Goal: Information Seeking & Learning: Compare options

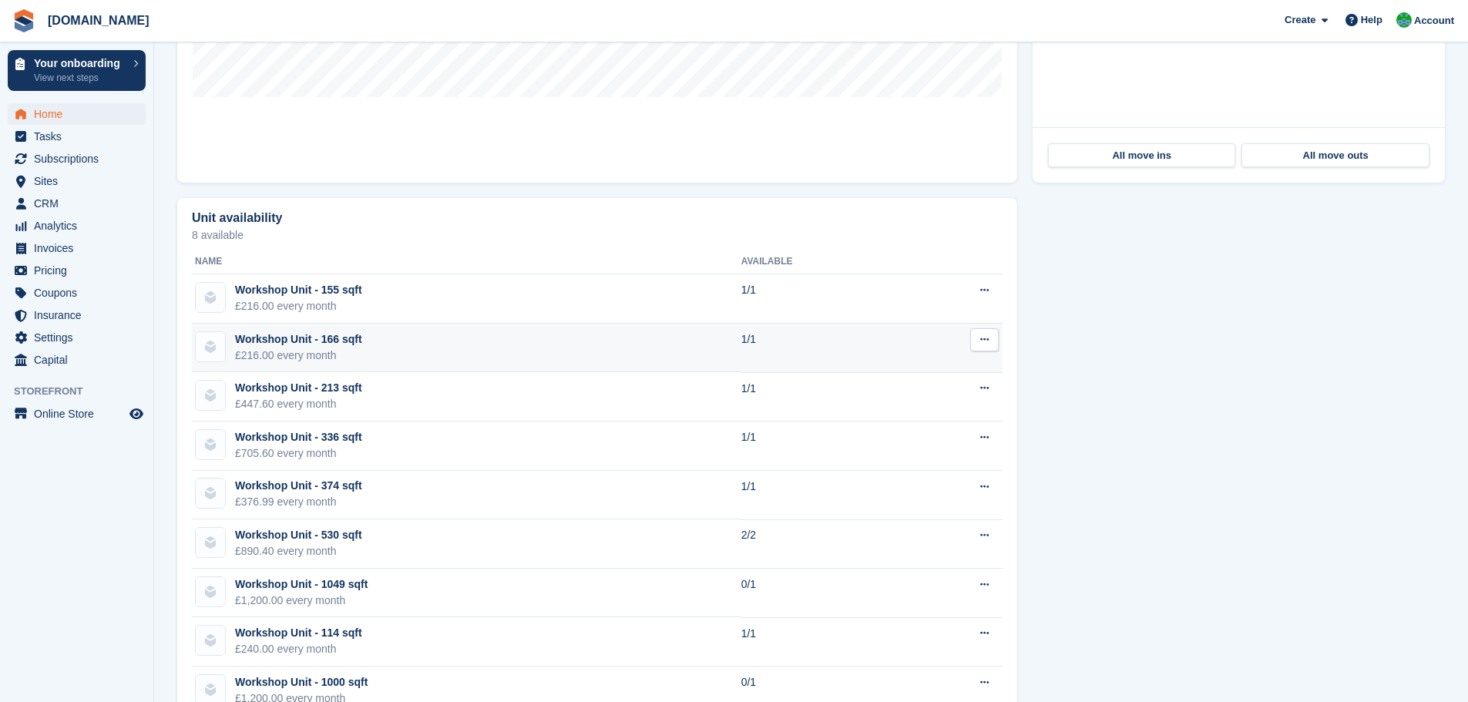
scroll to position [819, 0]
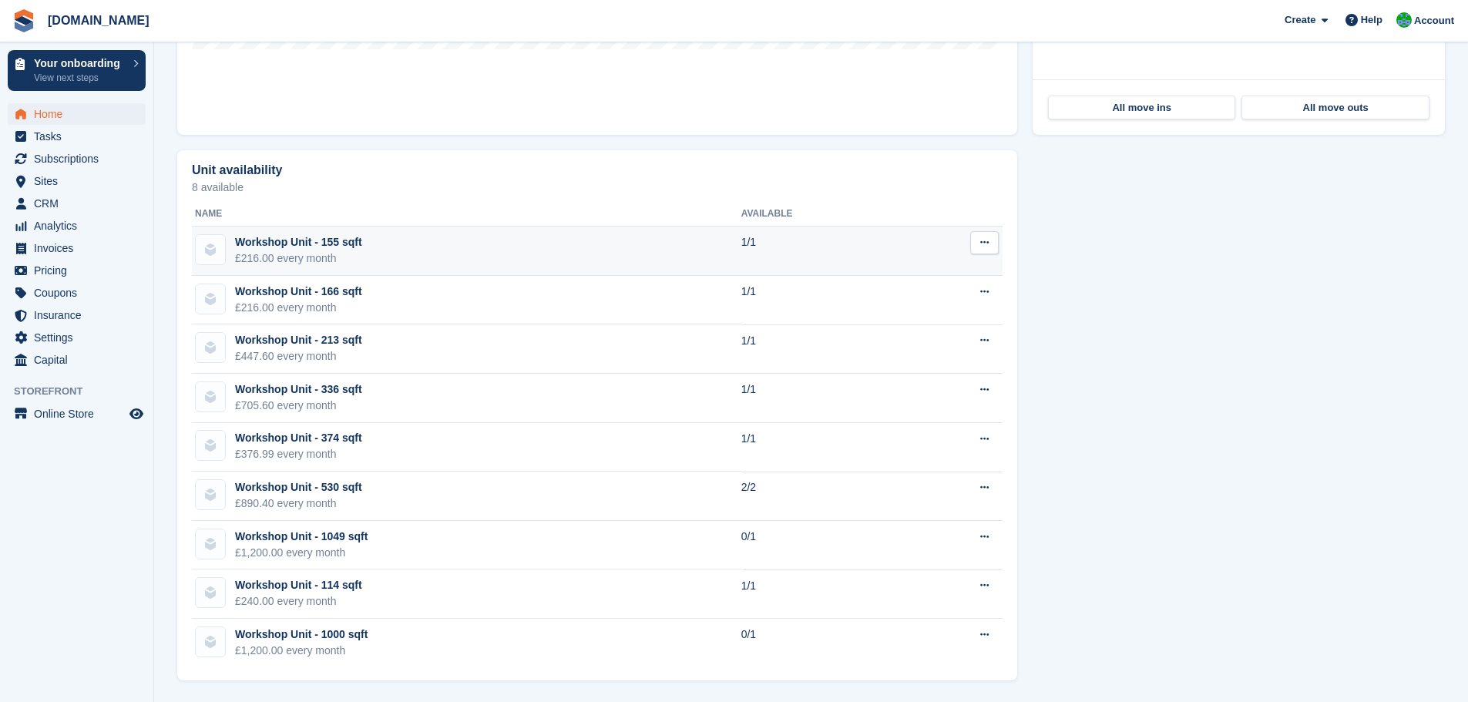
click at [302, 246] on div "Workshop Unit - 155 sqft" at bounding box center [298, 242] width 127 height 16
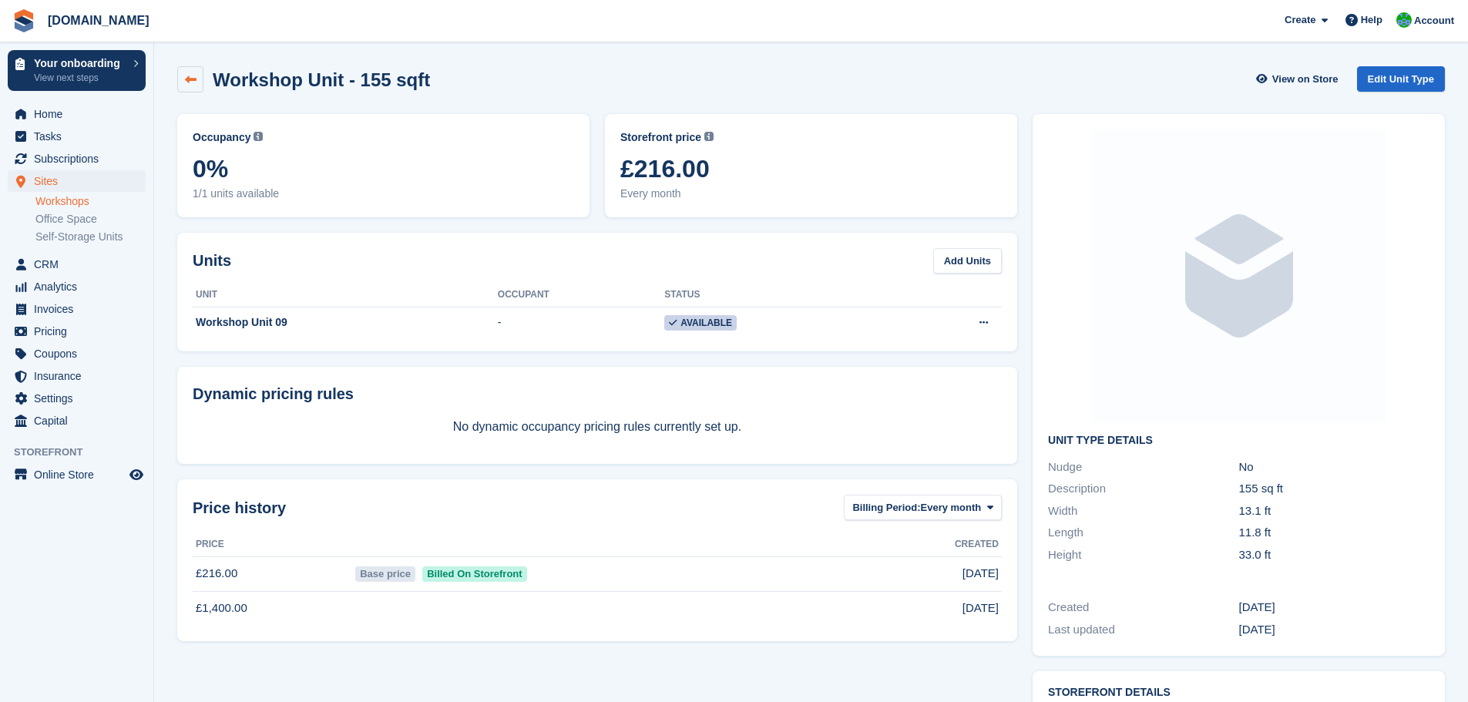
click at [188, 71] on link at bounding box center [190, 79] width 26 height 26
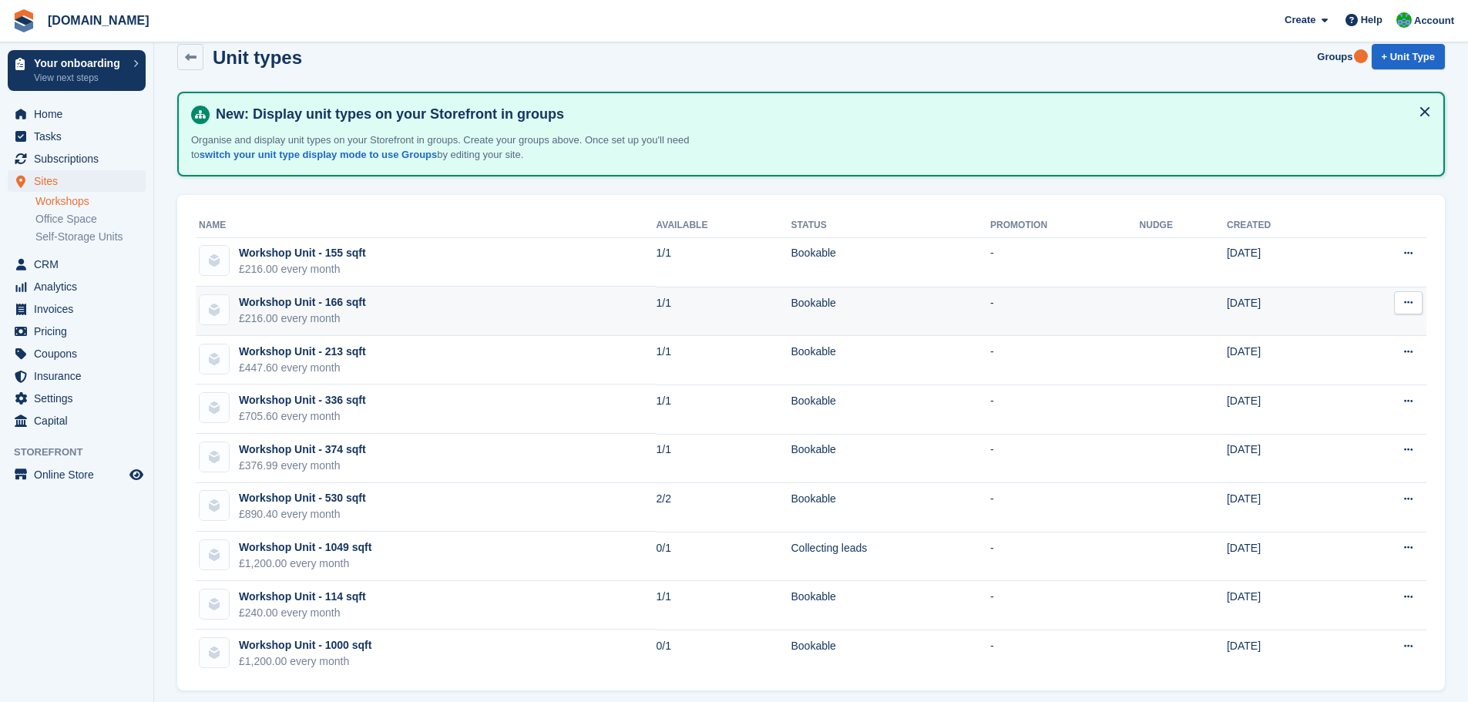
scroll to position [34, 0]
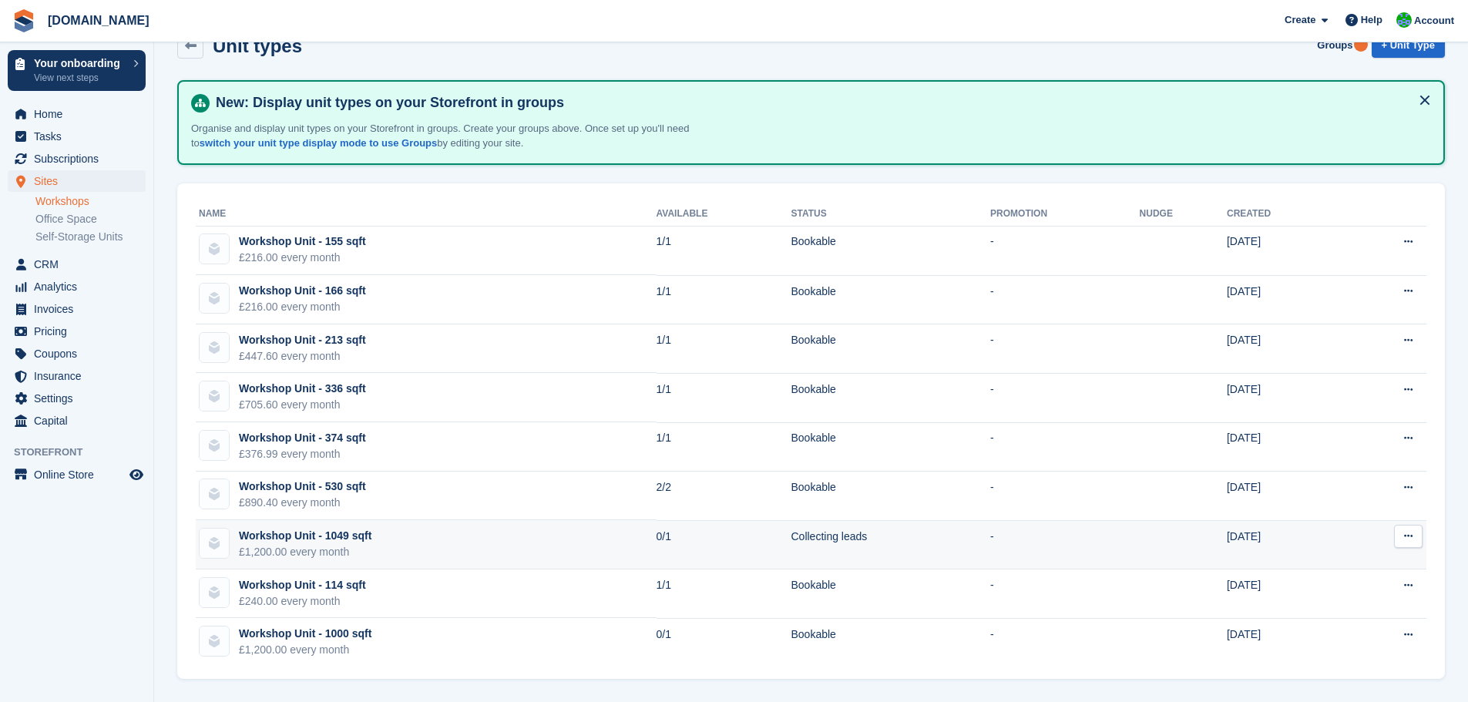
click at [449, 549] on td "Workshop Unit - 1049 sqft £1,200.00 every month" at bounding box center [426, 544] width 461 height 49
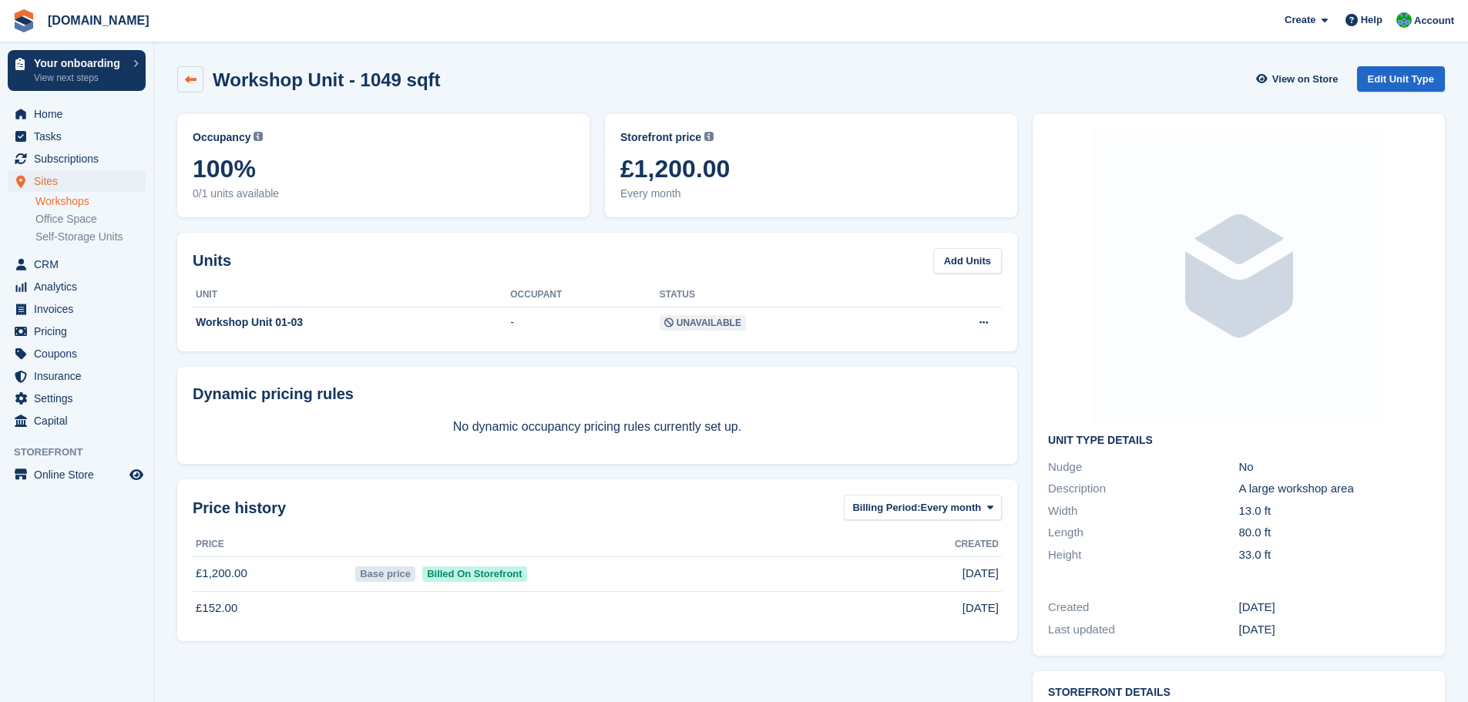
click at [190, 81] on icon at bounding box center [191, 80] width 12 height 12
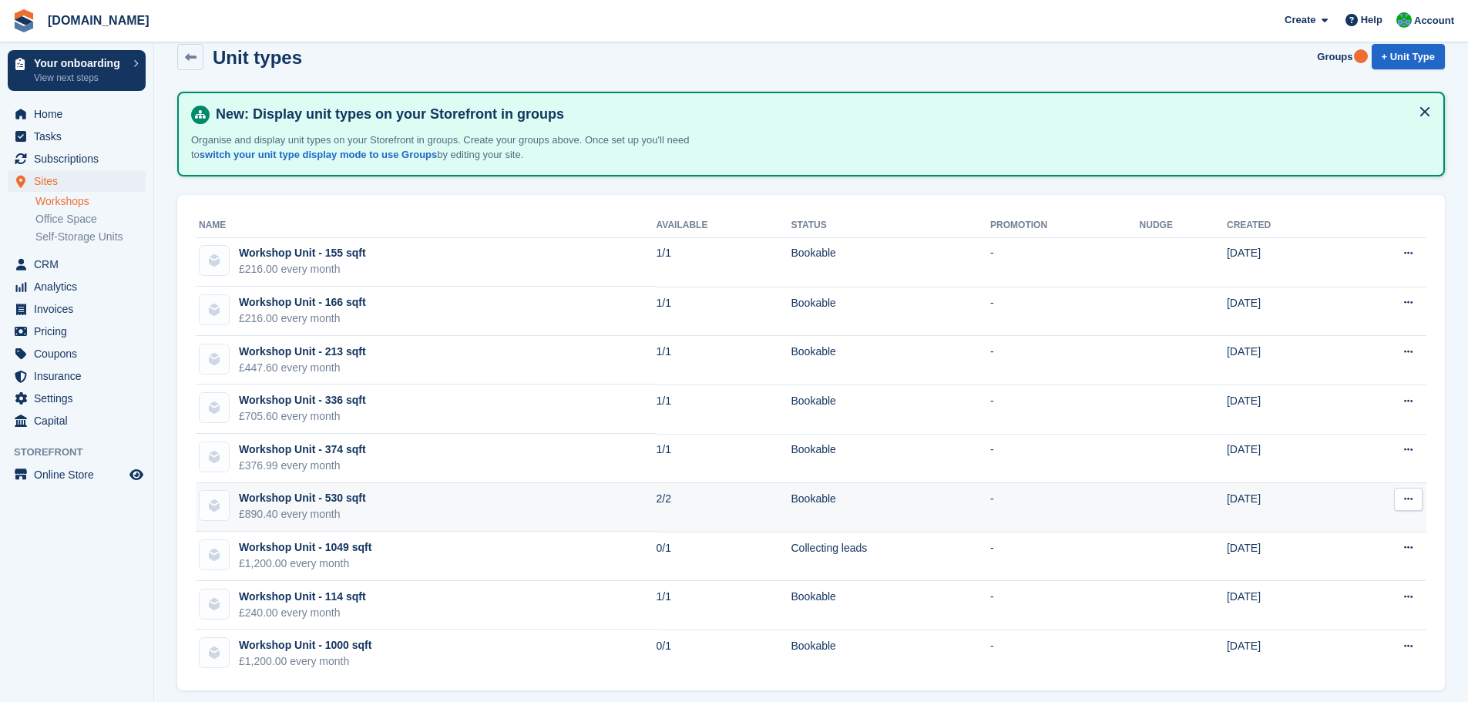
scroll to position [34, 0]
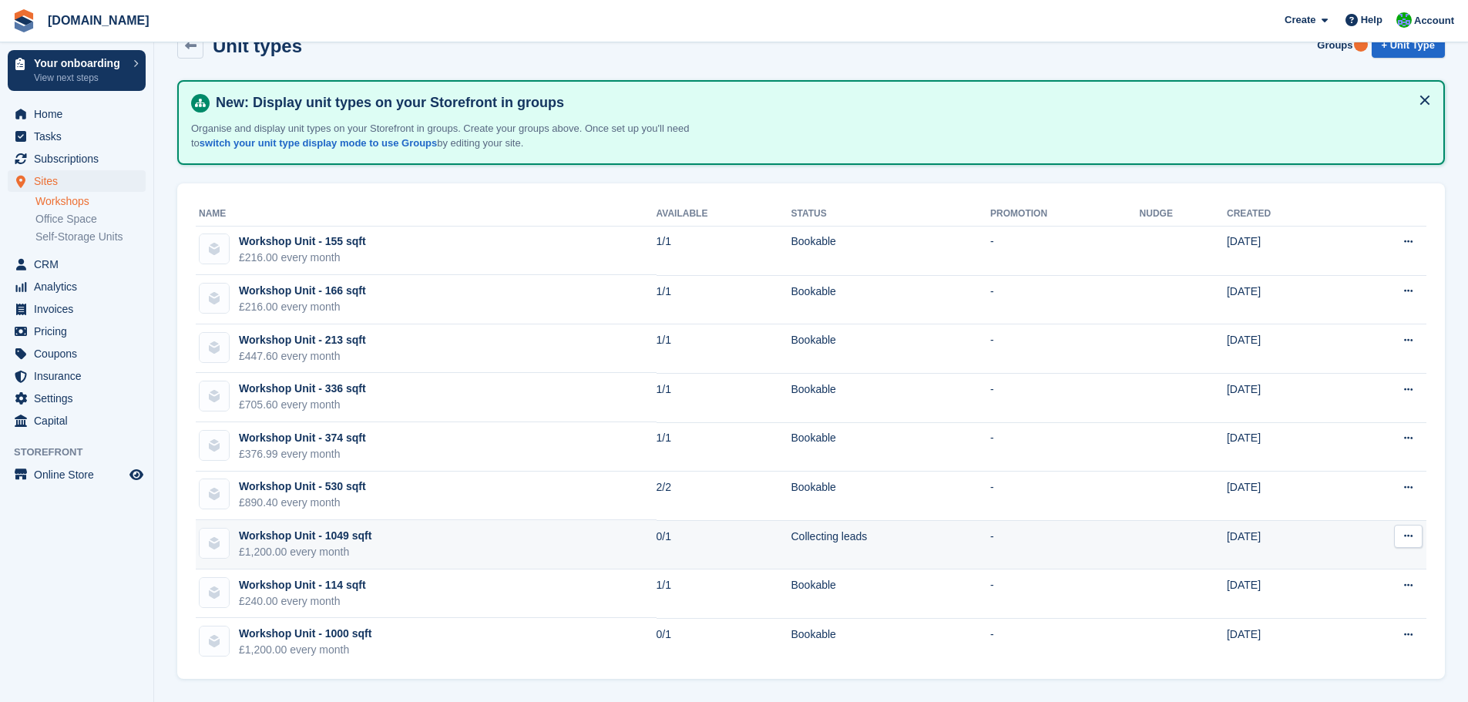
click at [297, 549] on div "£1,200.00 every month" at bounding box center [305, 552] width 133 height 16
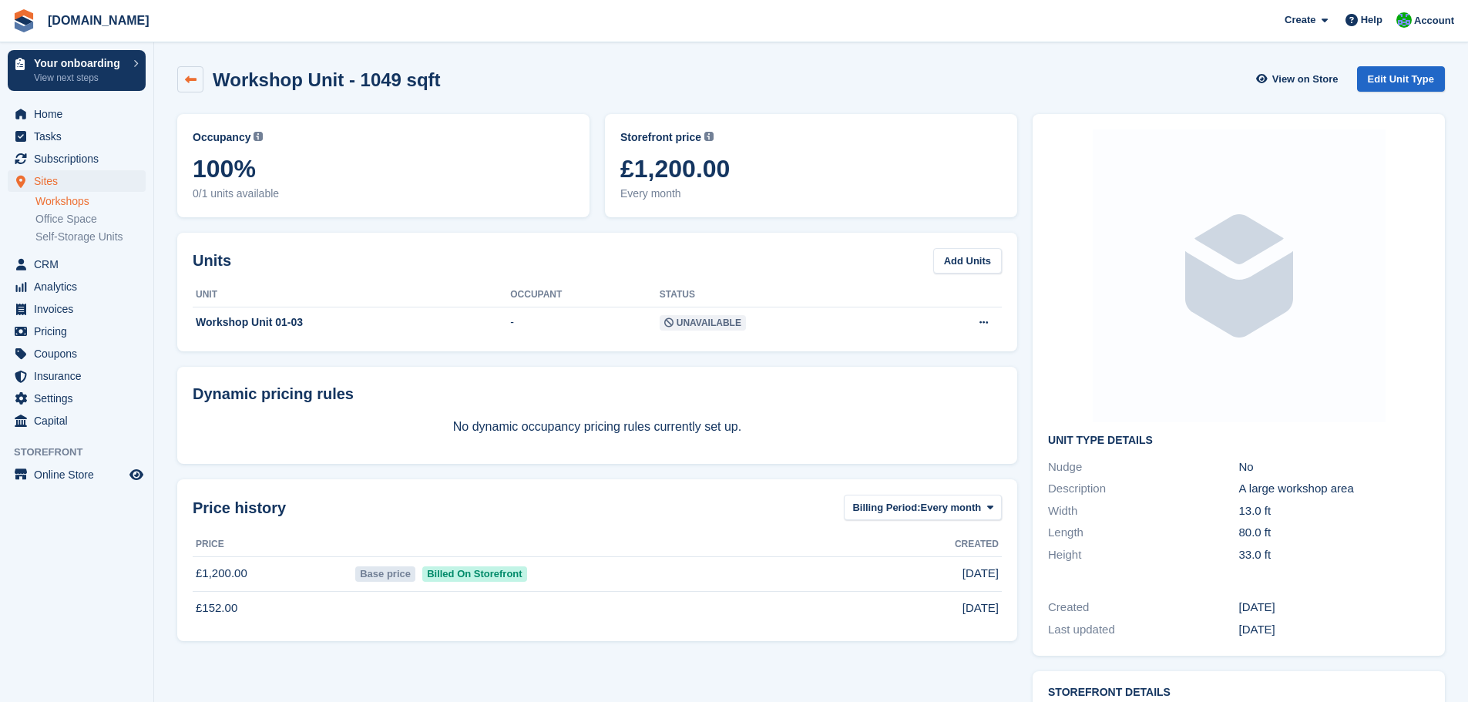
click at [190, 86] on link at bounding box center [190, 79] width 26 height 26
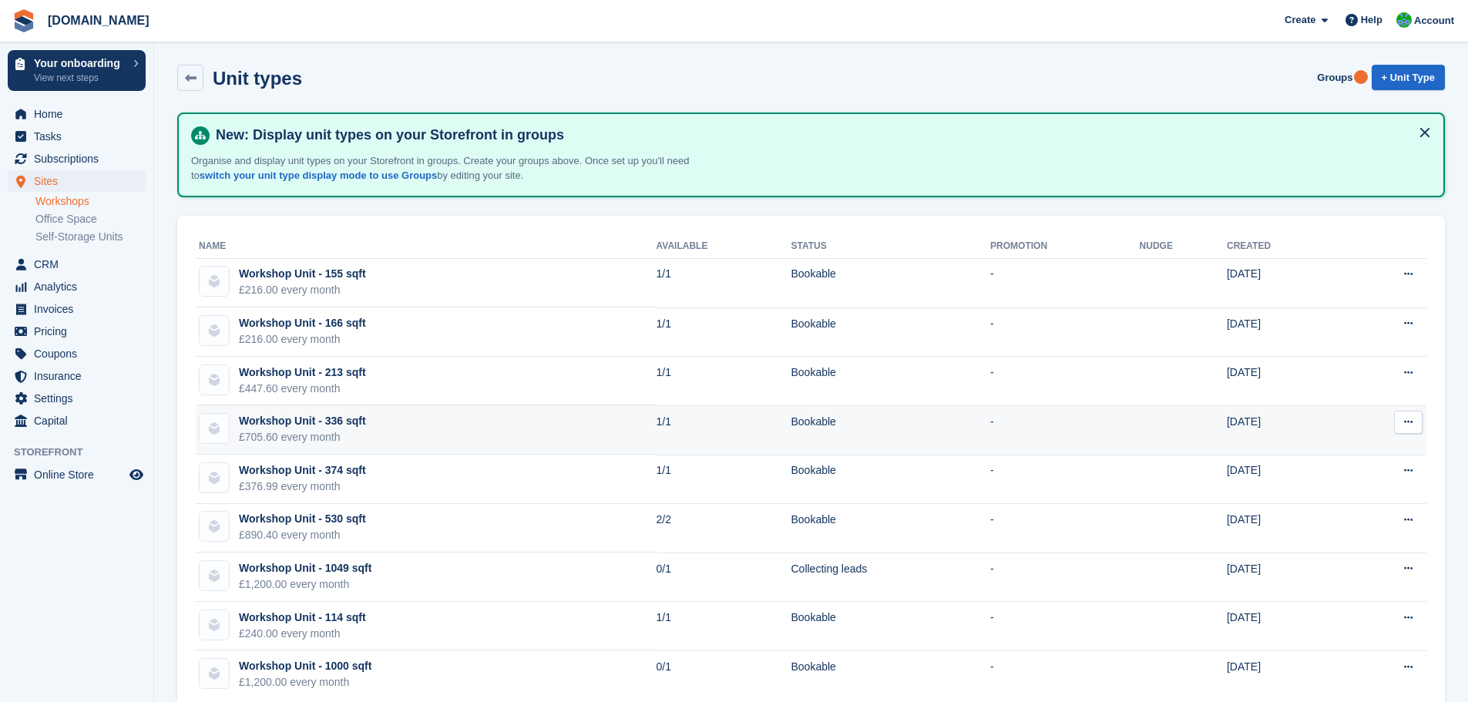
scroll to position [34, 0]
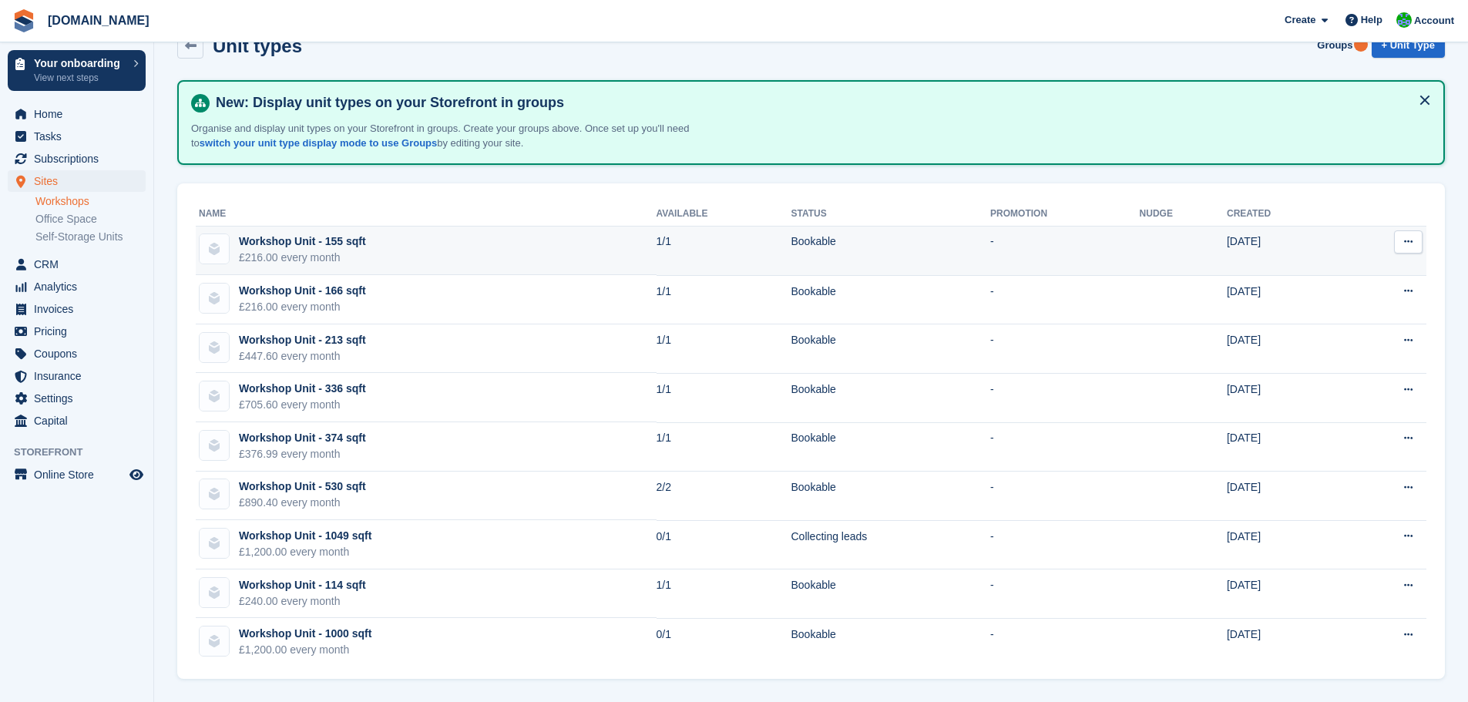
click at [318, 241] on div "Workshop Unit - 155 sqft" at bounding box center [302, 242] width 127 height 16
